Goal: Task Accomplishment & Management: Manage account settings

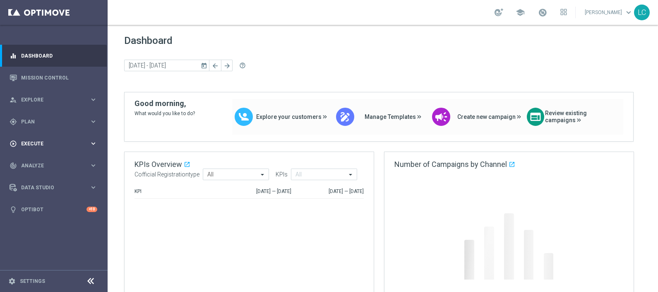
click at [33, 146] on div "play_circle_outline Execute" at bounding box center [50, 143] width 80 height 7
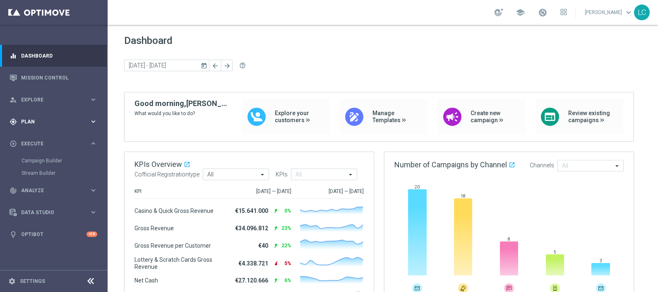
click at [31, 123] on span "Plan" at bounding box center [55, 121] width 68 height 5
click at [31, 104] on div "person_search Explore keyboard_arrow_right" at bounding box center [53, 100] width 107 height 22
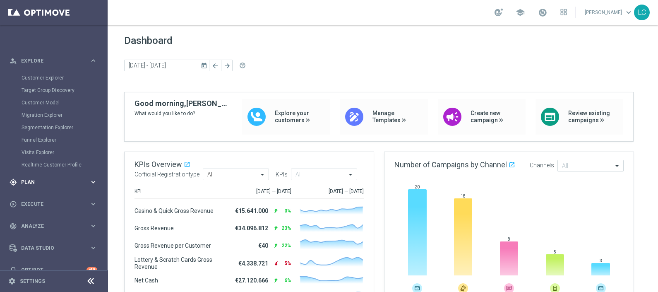
scroll to position [39, 0]
click at [27, 224] on span "Analyze" at bounding box center [55, 225] width 68 height 5
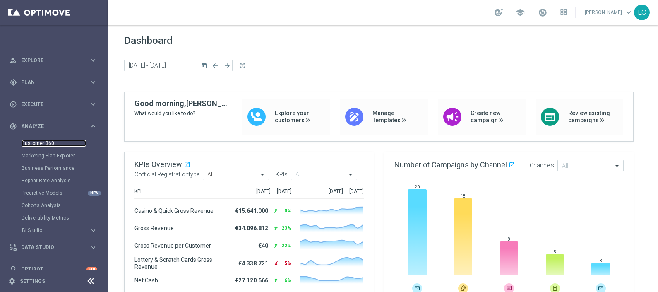
click at [39, 142] on link "Customer 360" at bounding box center [54, 143] width 65 height 7
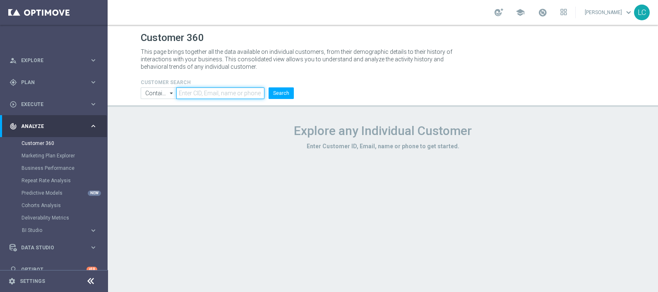
click at [226, 96] on input "text" at bounding box center [220, 93] width 88 height 12
type input "3147820"
click at [284, 94] on button "Search" at bounding box center [281, 93] width 25 height 12
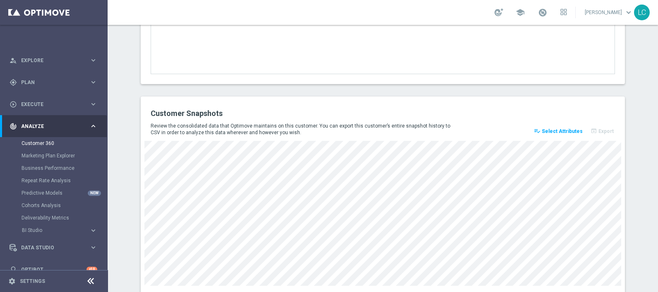
scroll to position [1144, 0]
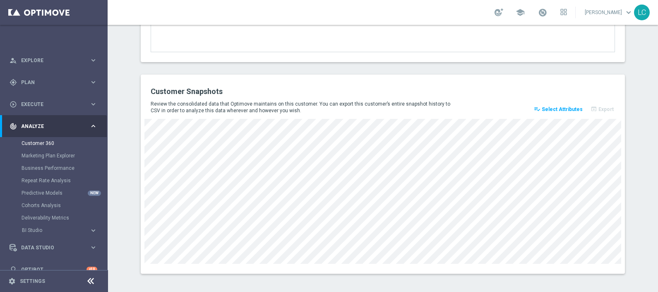
click at [561, 110] on button "playlist_add_check Select Attributes" at bounding box center [558, 109] width 51 height 12
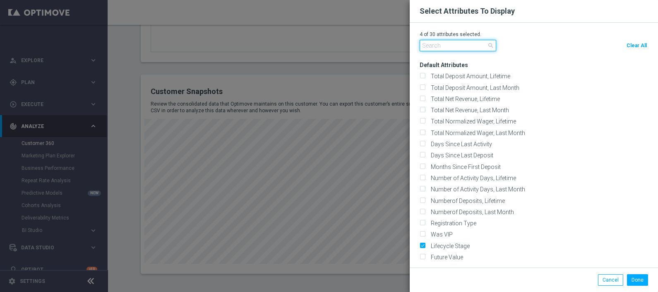
click at [443, 48] on input "text" at bounding box center [458, 46] width 77 height 12
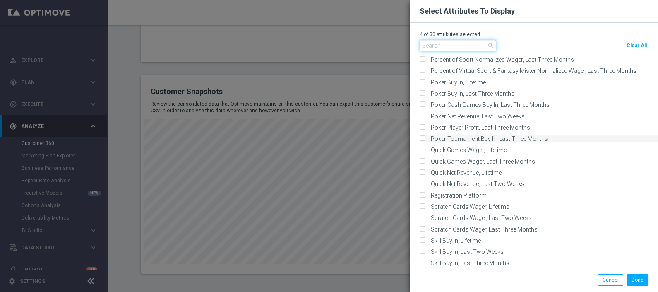
scroll to position [412, 0]
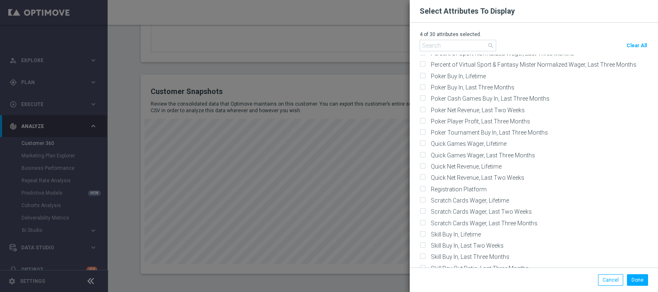
click at [358, 191] on modal-container "Select Attributes To Display 4 of 30 attributes selected. search Clear All Defa…" at bounding box center [329, 146] width 658 height 292
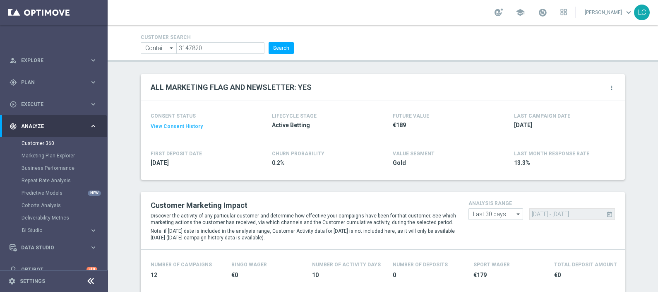
scroll to position [0, 0]
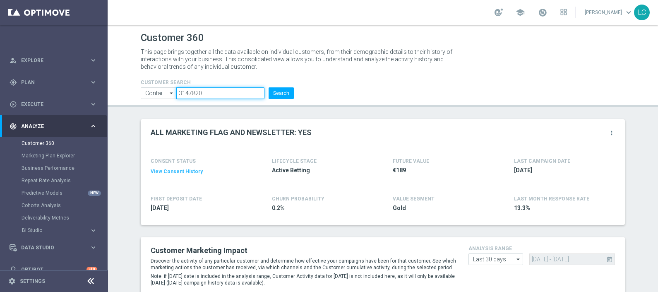
click at [188, 89] on input "3147820" at bounding box center [220, 93] width 88 height 12
click at [188, 89] on input "text" at bounding box center [220, 93] width 88 height 12
type input "[EMAIL_ADDRESS][DOMAIN_NAME]"
click at [275, 94] on button "Search" at bounding box center [281, 93] width 25 height 12
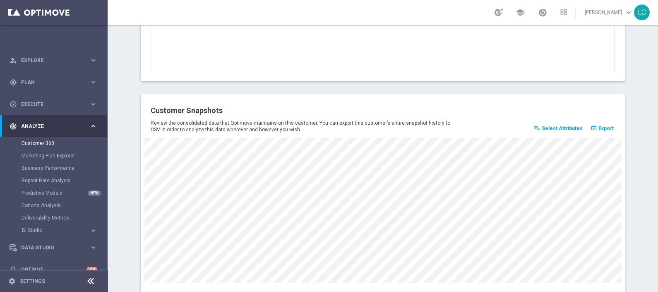
scroll to position [1123, 0]
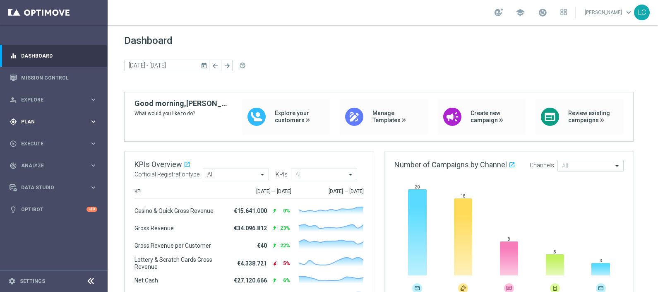
click at [58, 120] on span "Plan" at bounding box center [55, 121] width 68 height 5
click at [46, 137] on link "Target Groups" at bounding box center [54, 138] width 65 height 7
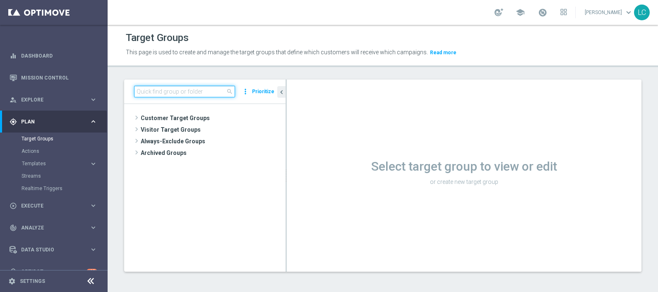
click at [182, 96] on input at bounding box center [184, 92] width 101 height 12
paste input "Active BETTING nosaldo GGR <= 0 WITHDRAWAL>0L2W"
click at [182, 96] on input "Active BETTING nosaldo GGR <= 0 WITHDRAWAL>0L2W" at bounding box center [184, 92] width 101 height 12
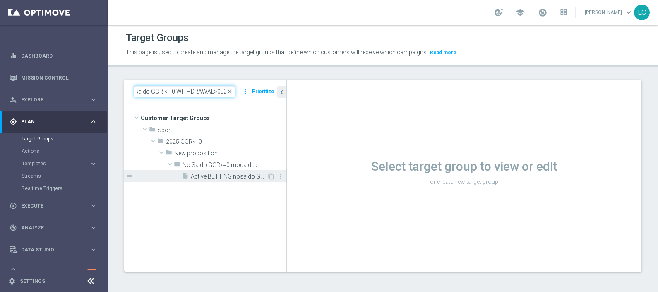
type input "Active BETTING nosaldo GGR <= 0 WITHDRAWAL>0L2W"
click at [217, 173] on span "Active BETTING nosaldo GGR <= 0 WITHDRAWAL>0L2W" at bounding box center [229, 176] width 76 height 7
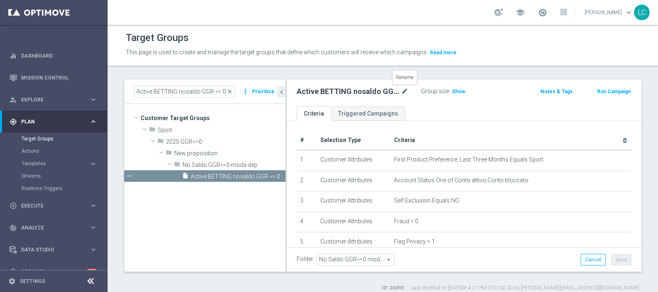
click at [402, 88] on icon "mode_edit" at bounding box center [404, 92] width 7 height 10
click at [311, 93] on input "Active BETTING nosaldo GGR <= 0 WITHDRAWAL>0L2W" at bounding box center [353, 93] width 112 height 12
click at [476, 50] on p "This page is used to create and manage the target groups that define which cust…" at bounding box center [317, 52] width 383 height 9
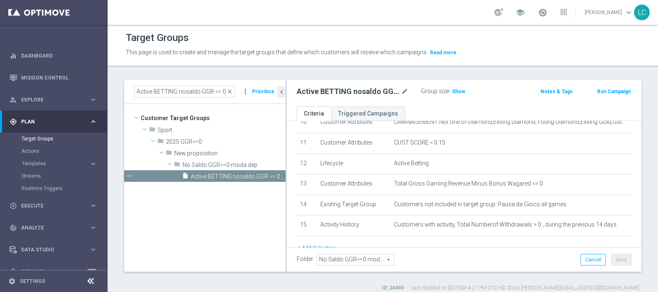
scroll to position [254, 0]
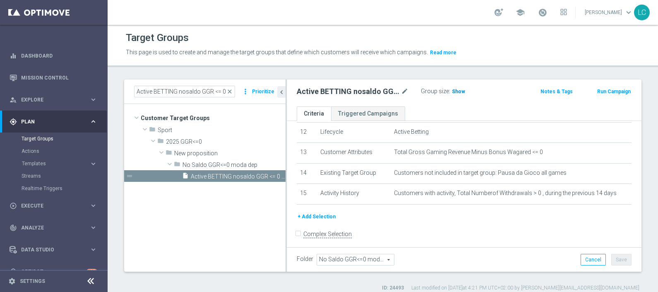
click at [455, 93] on span "Show" at bounding box center [458, 92] width 13 height 6
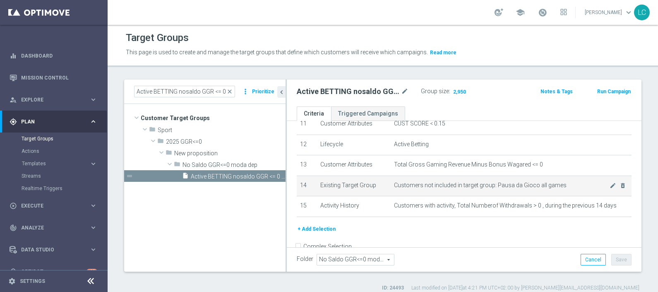
scroll to position [239, 0]
